Goal: Information Seeking & Learning: Learn about a topic

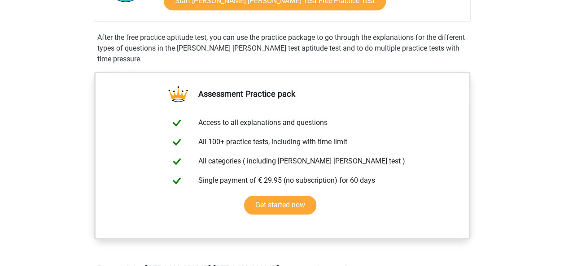
scroll to position [163, 0]
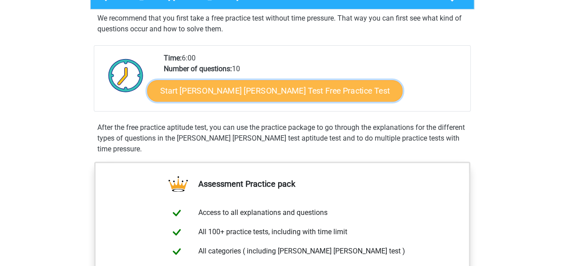
click at [299, 93] on link "Start [PERSON_NAME] [PERSON_NAME] Test Free Practice Test" at bounding box center [274, 91] width 255 height 22
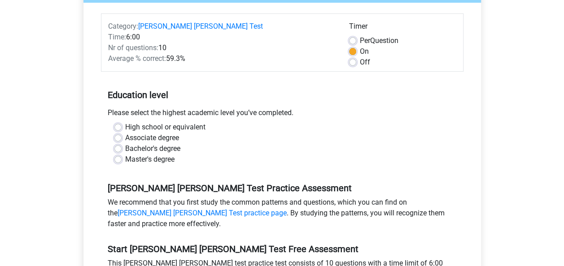
scroll to position [118, 0]
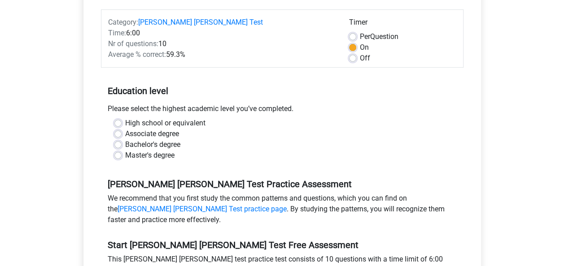
click at [145, 139] on label "Bachelor's degree" at bounding box center [152, 144] width 55 height 11
click at [122, 139] on input "Bachelor's degree" at bounding box center [117, 143] width 7 height 9
radio input "true"
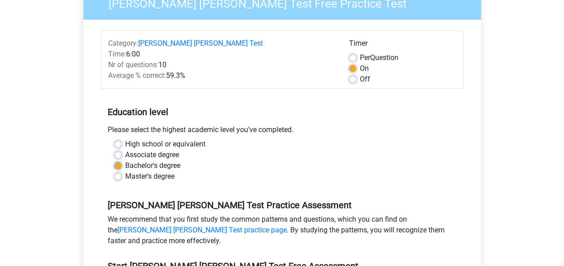
scroll to position [92, 0]
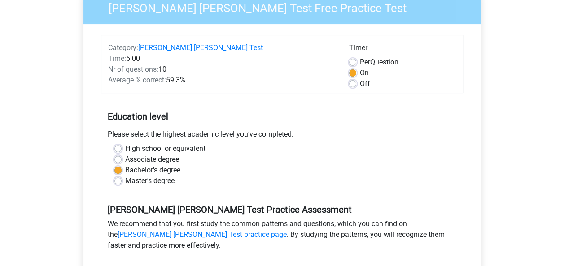
click at [360, 78] on label "Off" at bounding box center [365, 83] width 10 height 11
click at [352, 78] on input "Off" at bounding box center [352, 82] width 7 height 9
radio input "true"
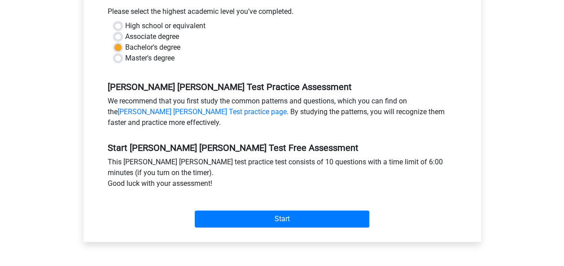
scroll to position [248, 0]
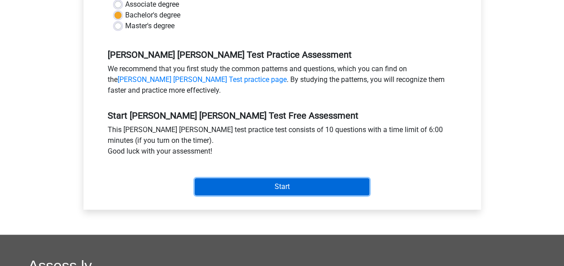
click at [300, 178] on input "Start" at bounding box center [282, 186] width 174 height 17
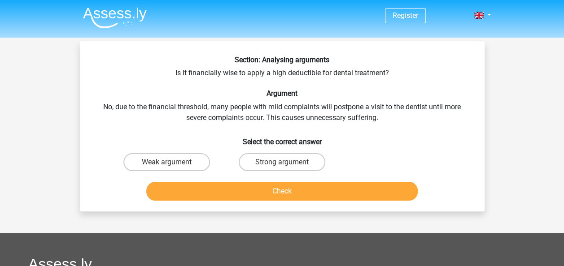
click at [167, 165] on input "Weak argument" at bounding box center [169, 165] width 6 height 6
radio input "true"
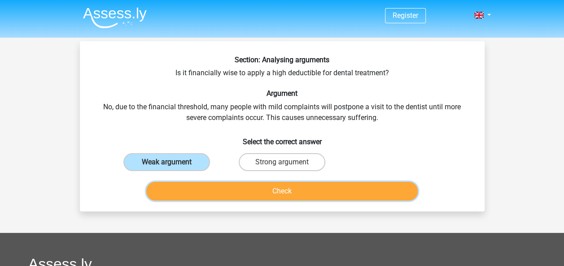
click at [229, 192] on button "Check" at bounding box center [281, 191] width 271 height 19
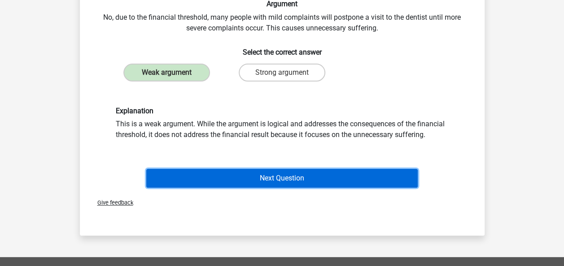
click at [317, 175] on button "Next Question" at bounding box center [281, 178] width 271 height 19
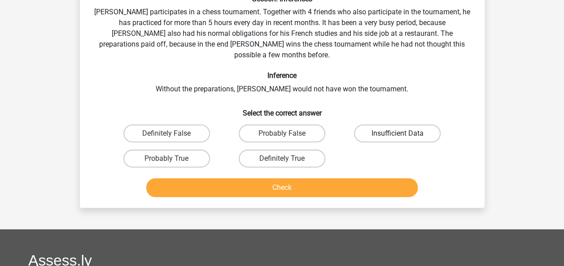
scroll to position [41, 0]
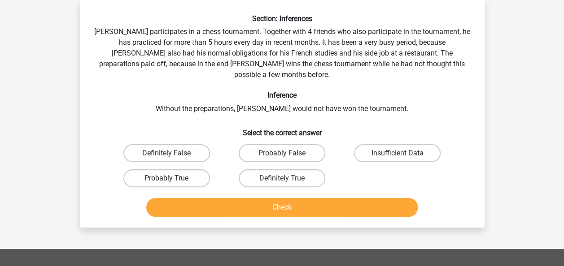
click at [185, 170] on label "Probably True" at bounding box center [166, 179] width 87 height 18
click at [172, 178] on input "Probably True" at bounding box center [169, 181] width 6 height 6
radio input "true"
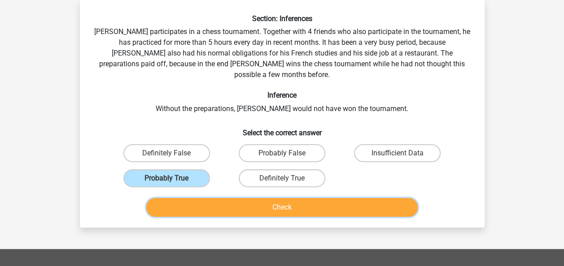
click at [266, 198] on button "Check" at bounding box center [281, 207] width 271 height 19
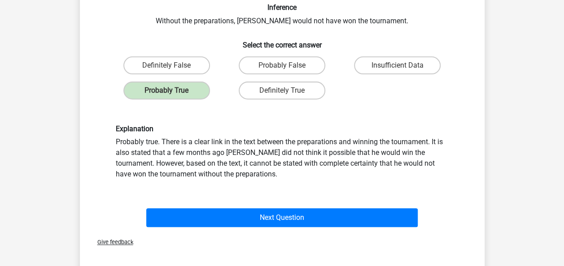
scroll to position [131, 0]
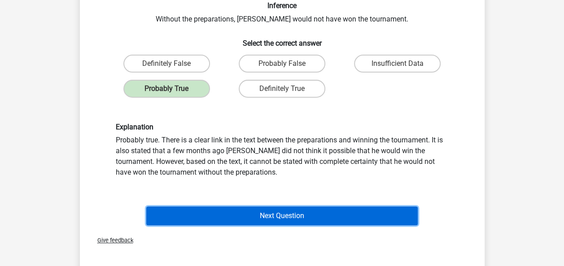
click at [271, 212] on button "Next Question" at bounding box center [281, 216] width 271 height 19
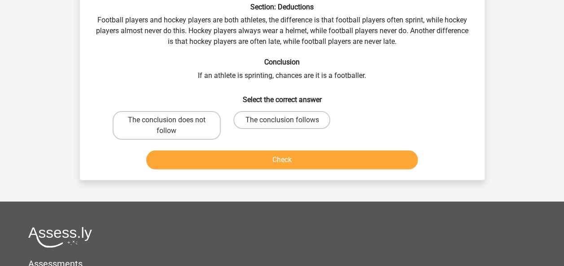
scroll to position [41, 0]
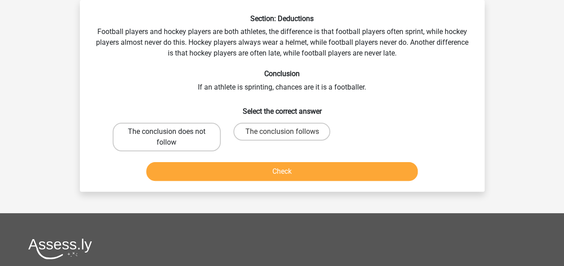
click at [137, 137] on label "The conclusion does not follow" at bounding box center [167, 137] width 108 height 29
click at [166, 137] on input "The conclusion does not follow" at bounding box center [169, 135] width 6 height 6
radio input "true"
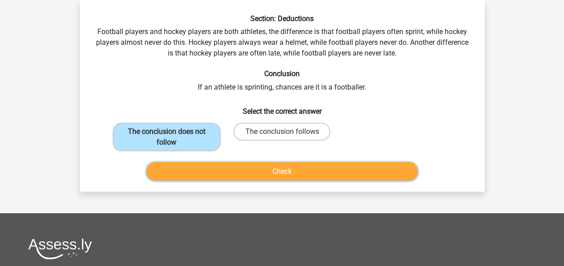
click at [251, 178] on button "Check" at bounding box center [281, 171] width 271 height 19
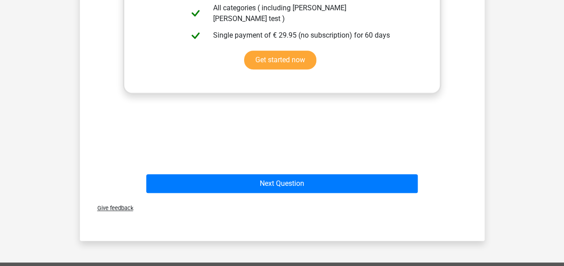
scroll to position [340, 0]
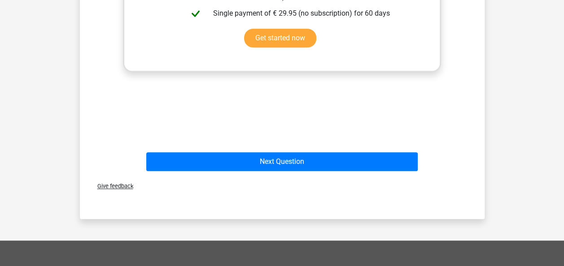
click at [307, 150] on div "Next Question" at bounding box center [282, 160] width 376 height 30
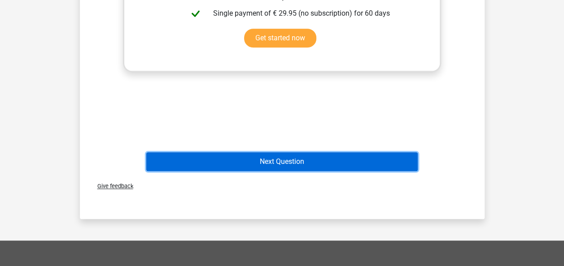
click at [297, 157] on button "Next Question" at bounding box center [281, 161] width 271 height 19
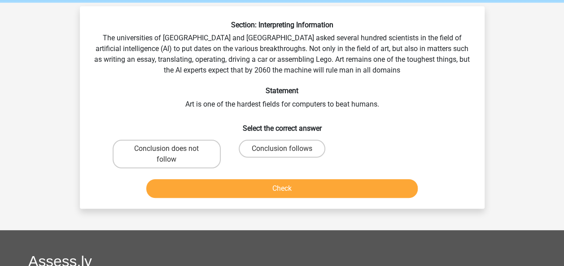
scroll to position [34, 0]
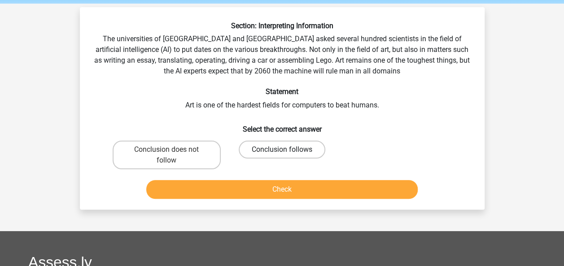
click at [309, 150] on label "Conclusion follows" at bounding box center [282, 150] width 87 height 18
click at [287, 150] on input "Conclusion follows" at bounding box center [285, 153] width 6 height 6
radio input "true"
click at [312, 179] on div "Check" at bounding box center [282, 188] width 376 height 30
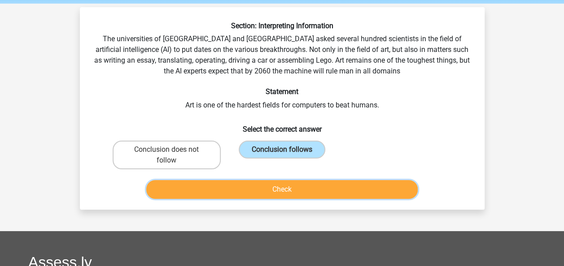
click at [287, 189] on button "Check" at bounding box center [281, 189] width 271 height 19
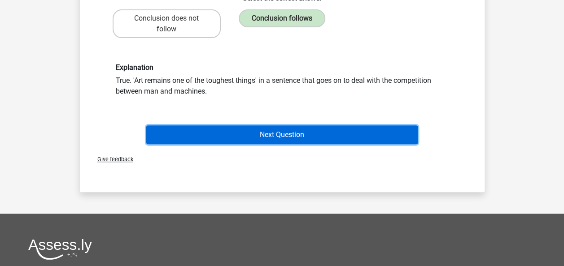
click at [323, 139] on button "Next Question" at bounding box center [281, 135] width 271 height 19
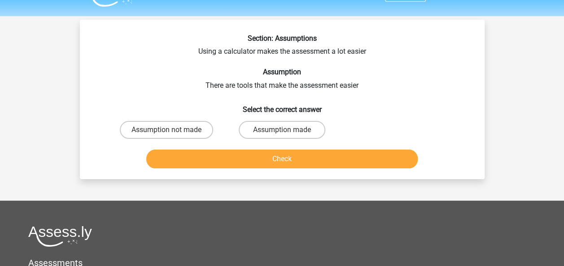
scroll to position [15, 0]
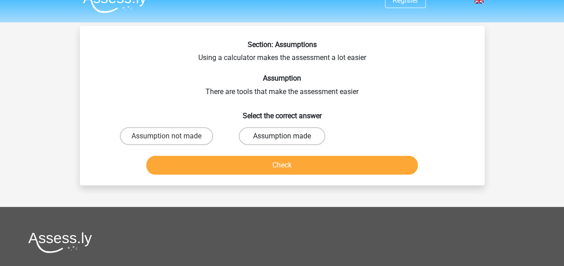
click at [264, 135] on label "Assumption made" at bounding box center [282, 136] width 87 height 18
click at [282, 136] on input "Assumption made" at bounding box center [285, 139] width 6 height 6
radio input "true"
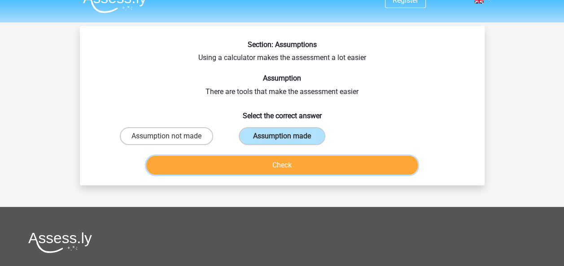
click at [303, 160] on button "Check" at bounding box center [281, 165] width 271 height 19
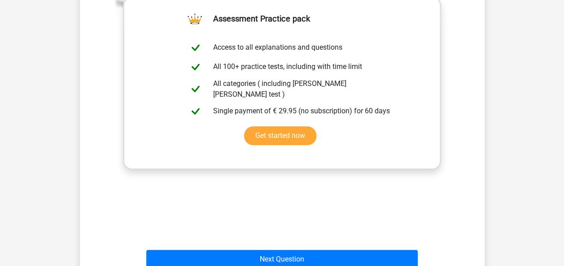
scroll to position [250, 0]
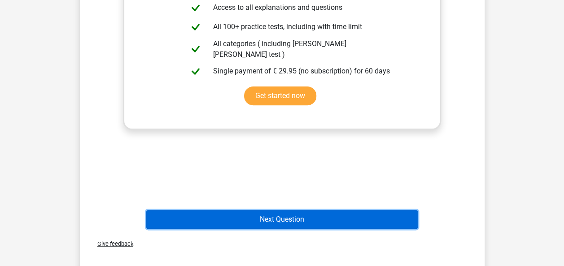
click at [290, 221] on button "Next Question" at bounding box center [281, 219] width 271 height 19
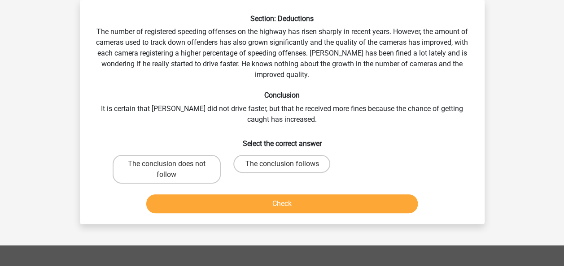
scroll to position [41, 0]
click at [203, 174] on label "The conclusion does not follow" at bounding box center [167, 169] width 108 height 29
click at [172, 170] on input "The conclusion does not follow" at bounding box center [169, 167] width 6 height 6
radio input "true"
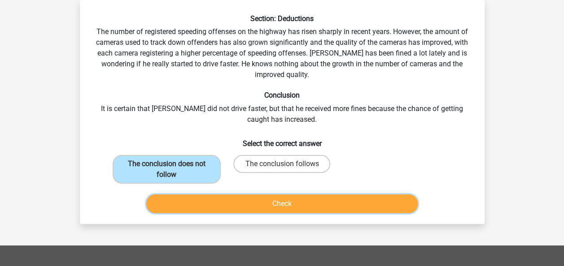
click at [311, 195] on button "Check" at bounding box center [281, 204] width 271 height 19
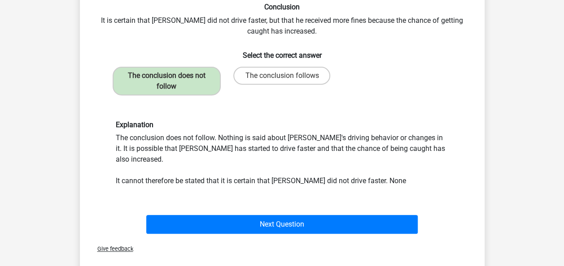
scroll to position [134, 0]
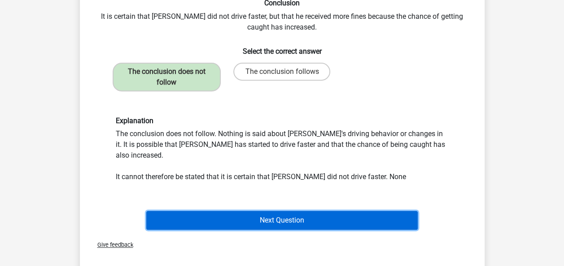
click at [350, 211] on button "Next Question" at bounding box center [281, 220] width 271 height 19
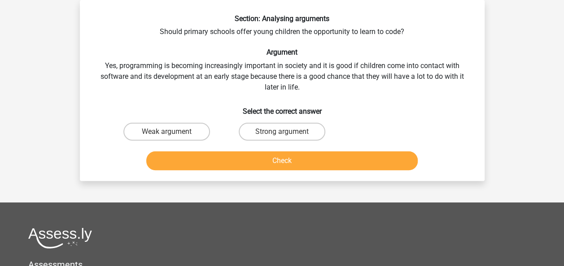
scroll to position [28, 0]
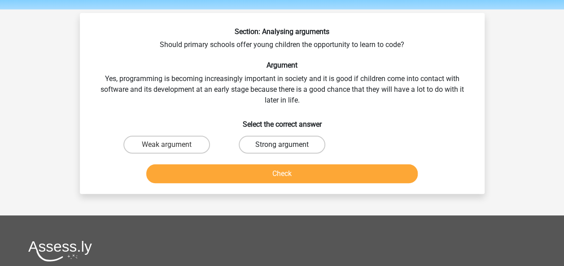
click at [252, 143] on label "Strong argument" at bounding box center [282, 145] width 87 height 18
click at [282, 145] on input "Strong argument" at bounding box center [285, 148] width 6 height 6
radio input "true"
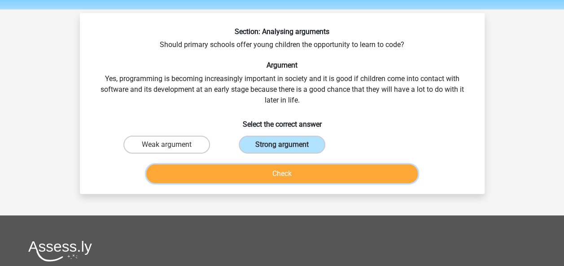
click at [311, 166] on button "Check" at bounding box center [281, 174] width 271 height 19
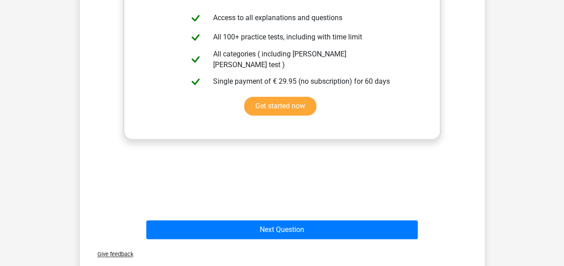
scroll to position [494, 0]
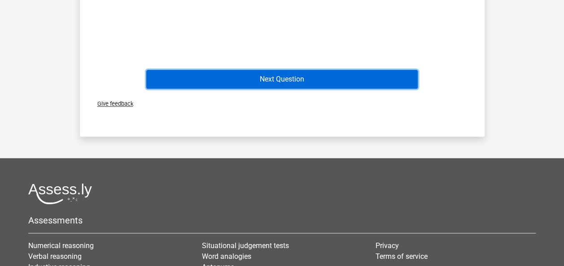
click at [313, 76] on button "Next Question" at bounding box center [281, 79] width 271 height 19
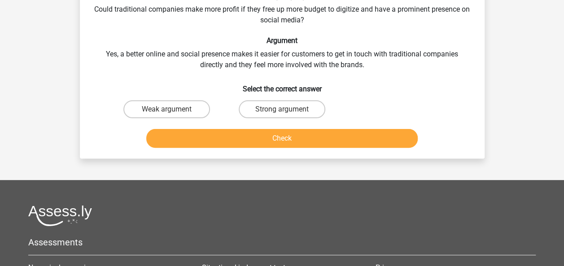
scroll to position [41, 0]
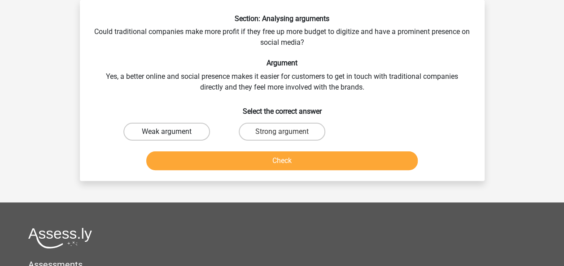
click at [162, 132] on label "Weak argument" at bounding box center [166, 132] width 87 height 18
click at [166, 132] on input "Weak argument" at bounding box center [169, 135] width 6 height 6
radio input "true"
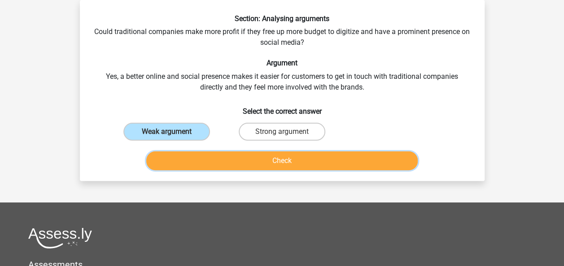
click at [218, 162] on button "Check" at bounding box center [281, 161] width 271 height 19
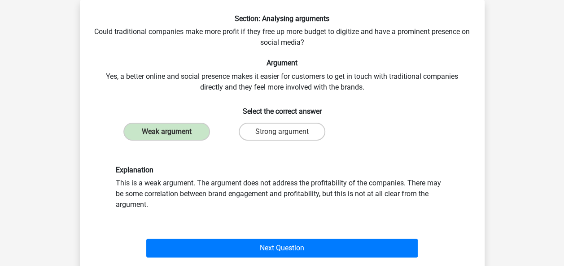
click at [267, 234] on div "Next Question" at bounding box center [282, 247] width 376 height 30
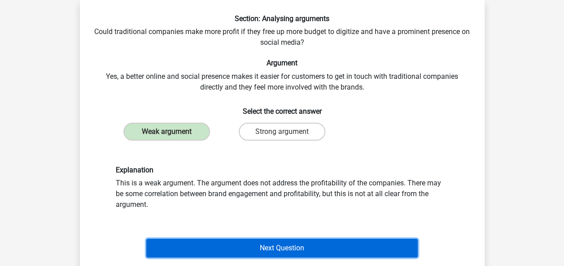
click at [244, 242] on button "Next Question" at bounding box center [281, 248] width 271 height 19
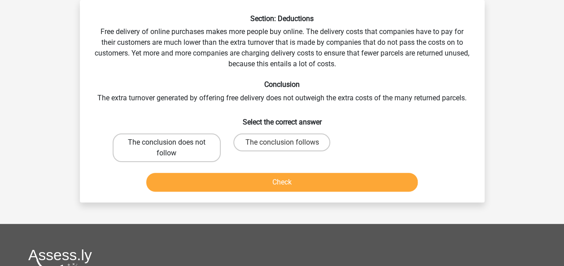
click at [192, 160] on label "The conclusion does not follow" at bounding box center [167, 148] width 108 height 29
click at [172, 148] on input "The conclusion does not follow" at bounding box center [169, 146] width 6 height 6
radio input "true"
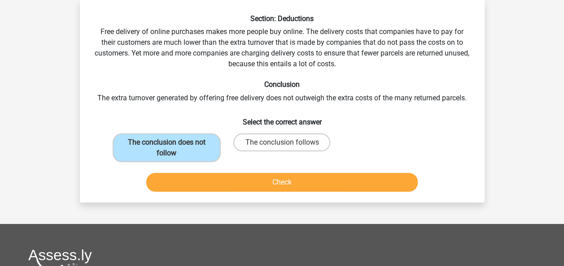
click at [284, 191] on div "Check" at bounding box center [282, 184] width 346 height 22
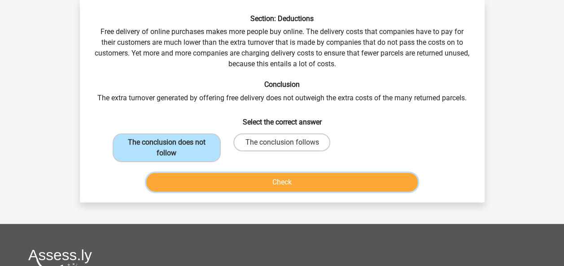
click at [291, 186] on button "Check" at bounding box center [281, 182] width 271 height 19
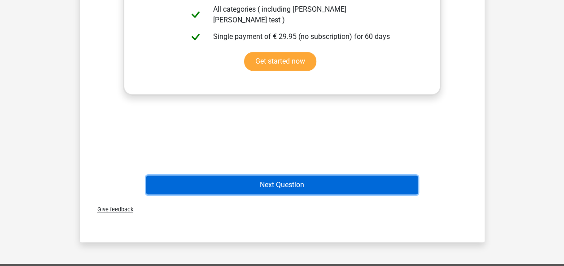
click at [325, 178] on button "Next Question" at bounding box center [281, 185] width 271 height 19
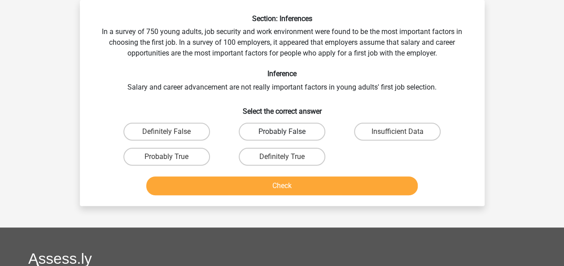
click at [293, 134] on label "Probably False" at bounding box center [282, 132] width 87 height 18
click at [287, 134] on input "Probably False" at bounding box center [285, 135] width 6 height 6
radio input "true"
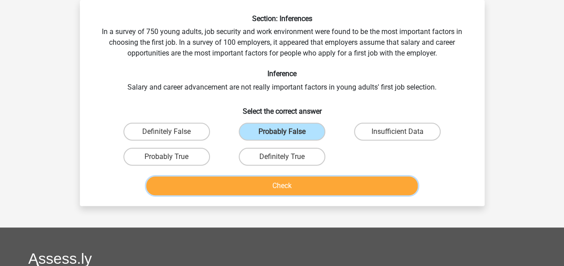
click at [345, 185] on button "Check" at bounding box center [281, 186] width 271 height 19
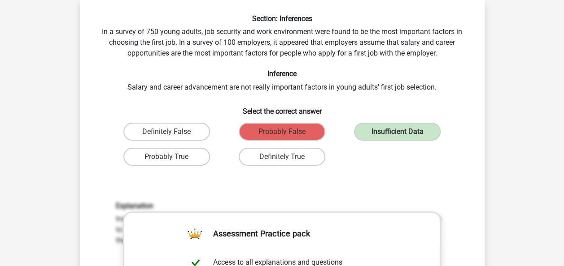
scroll to position [352, 0]
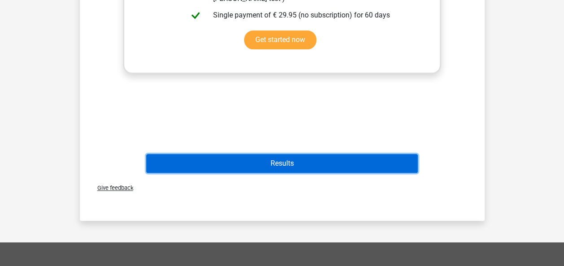
click at [304, 159] on button "Results" at bounding box center [281, 163] width 271 height 19
